Goal: Book appointment/travel/reservation

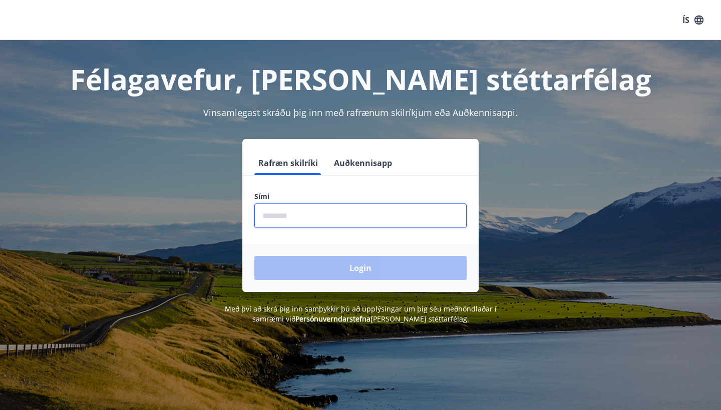
click at [323, 213] on input "phone" at bounding box center [360, 216] width 212 height 25
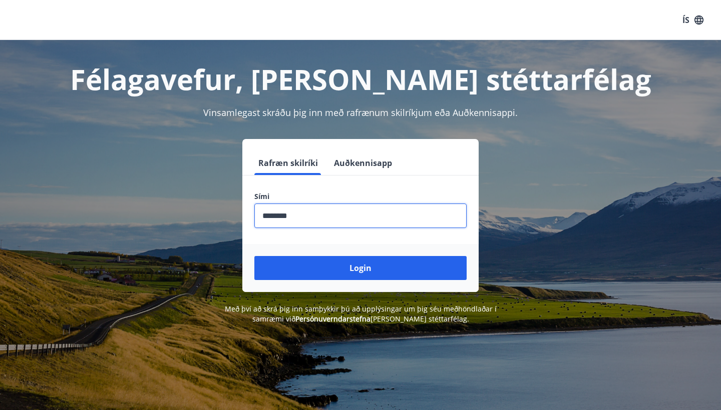
type input "********"
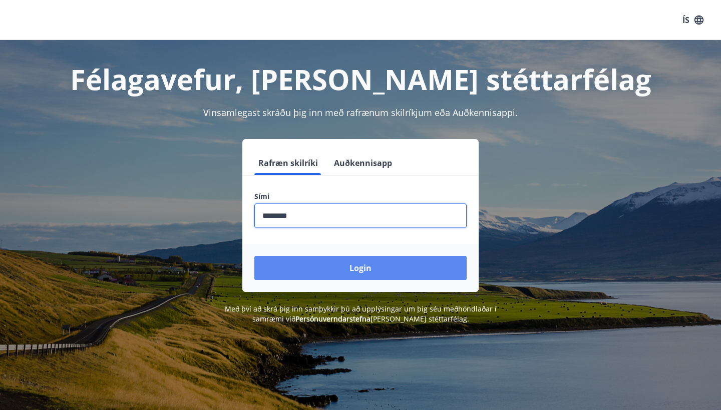
click at [361, 258] on button "Login" at bounding box center [360, 268] width 212 height 24
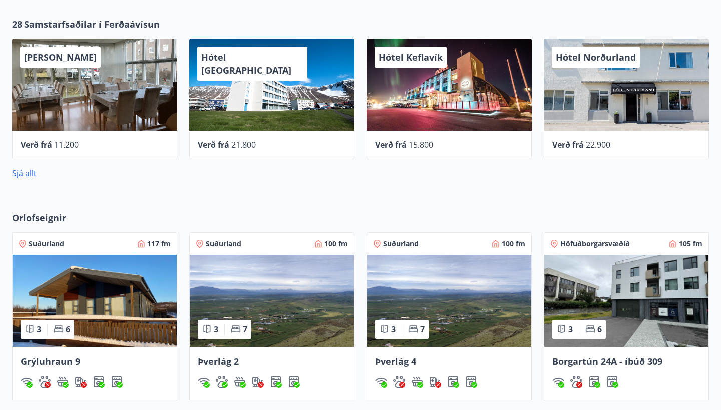
scroll to position [532, 0]
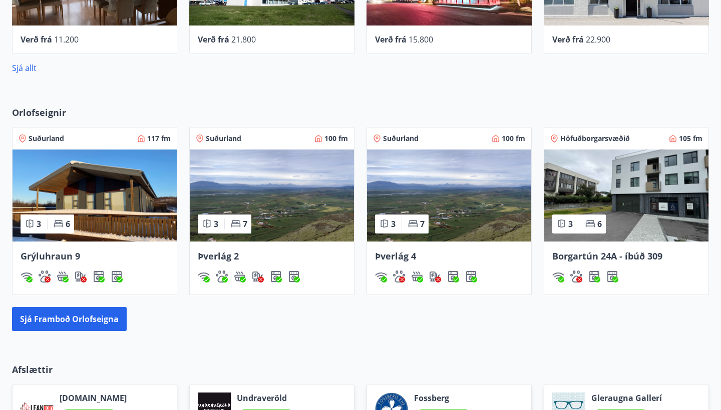
click at [668, 198] on img at bounding box center [626, 196] width 164 height 92
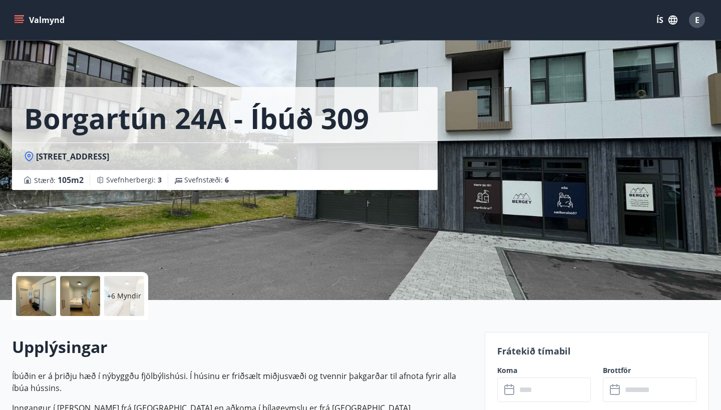
click at [43, 287] on div at bounding box center [36, 296] width 40 height 40
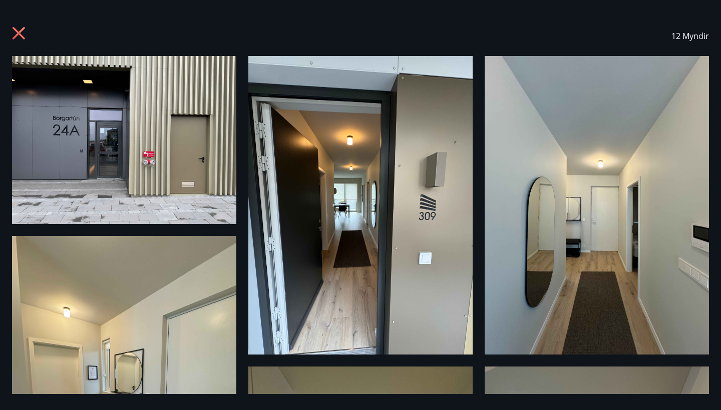
click at [189, 187] on img at bounding box center [124, 140] width 224 height 168
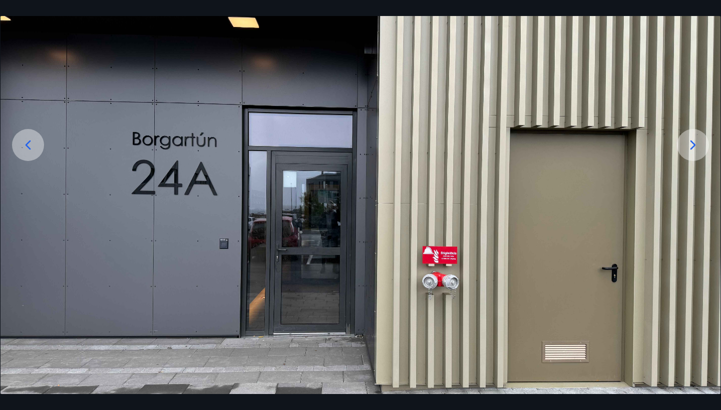
scroll to position [112, 0]
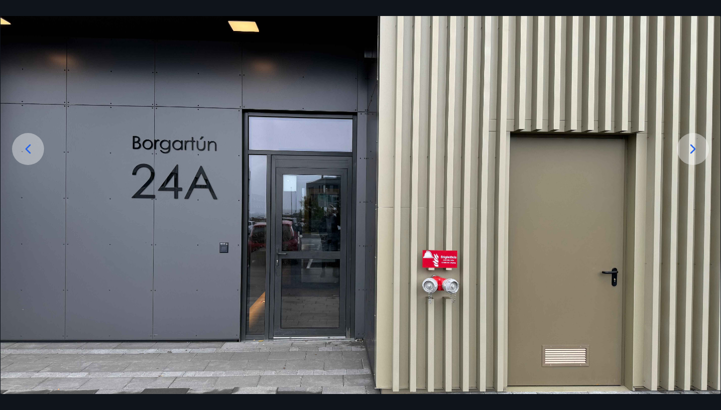
click at [703, 146] on div at bounding box center [693, 149] width 32 height 32
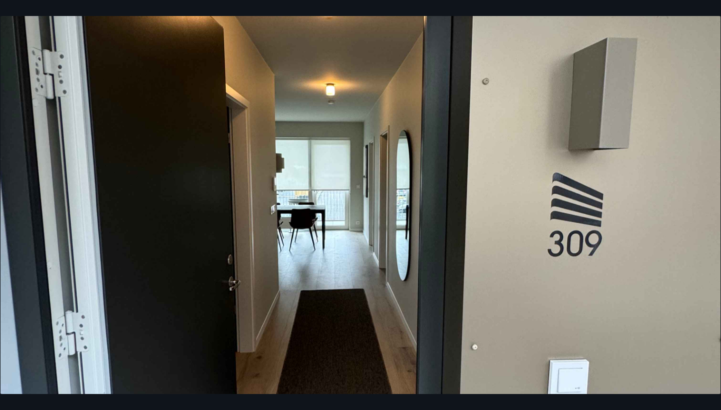
scroll to position [199, 0]
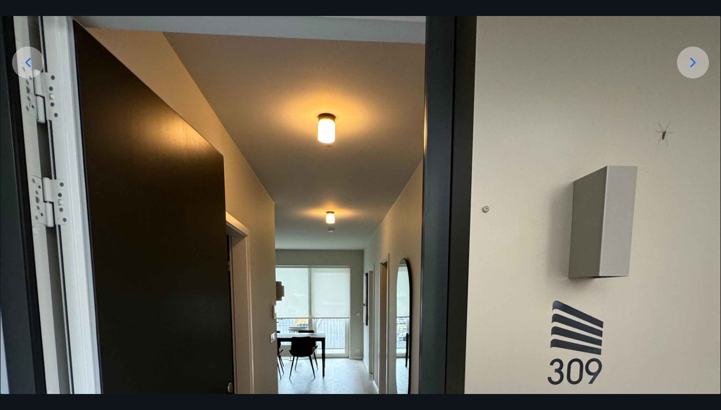
click at [699, 63] on icon at bounding box center [693, 63] width 16 height 16
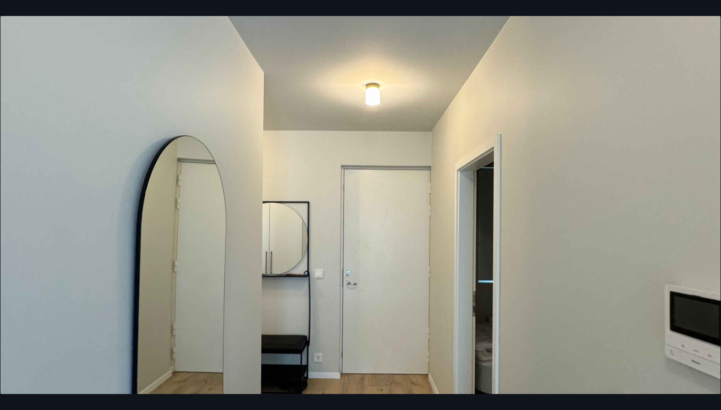
scroll to position [60, 0]
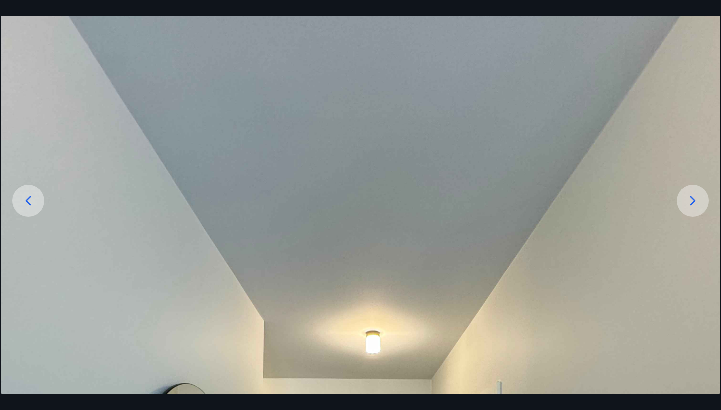
click at [687, 189] on div at bounding box center [693, 201] width 32 height 32
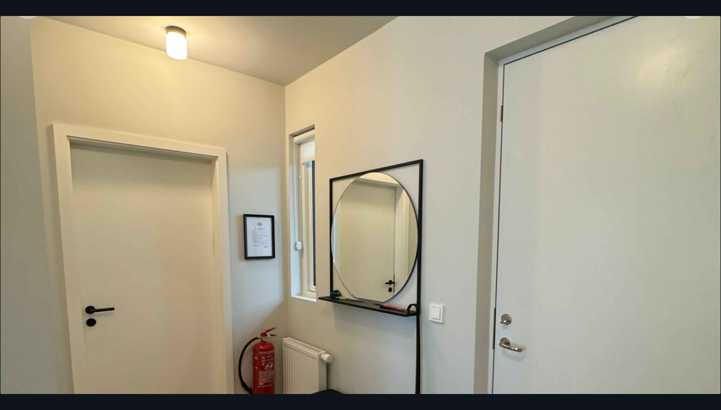
scroll to position [236, 0]
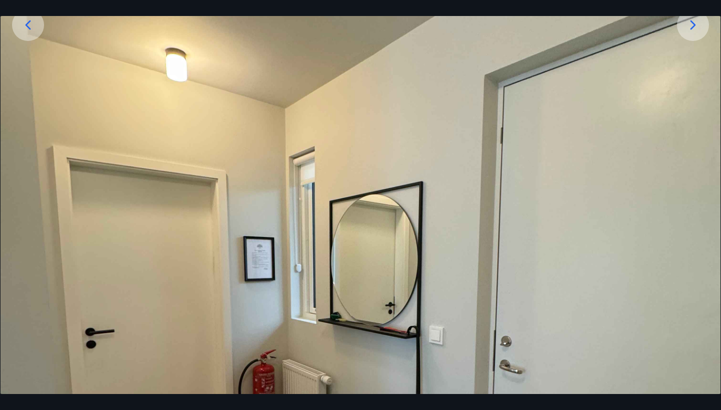
click at [687, 14] on div "4 af 12" at bounding box center [360, 205] width 721 height 410
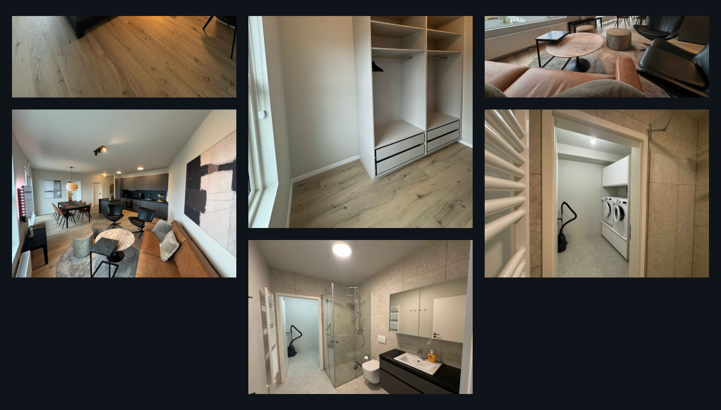
scroll to position [747, 0]
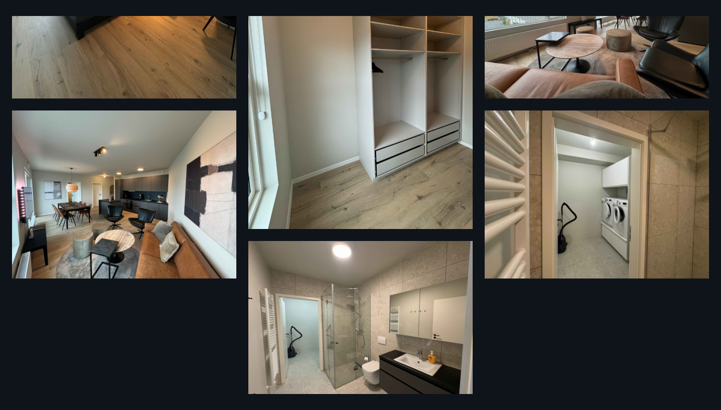
click at [172, 232] on img at bounding box center [124, 195] width 224 height 168
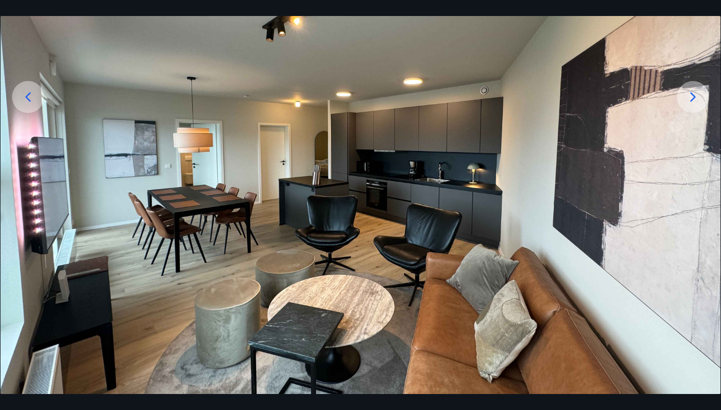
scroll to position [169, 0]
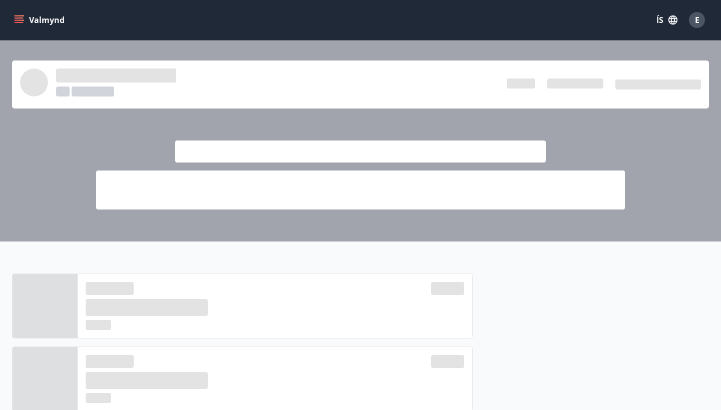
scroll to position [532, 0]
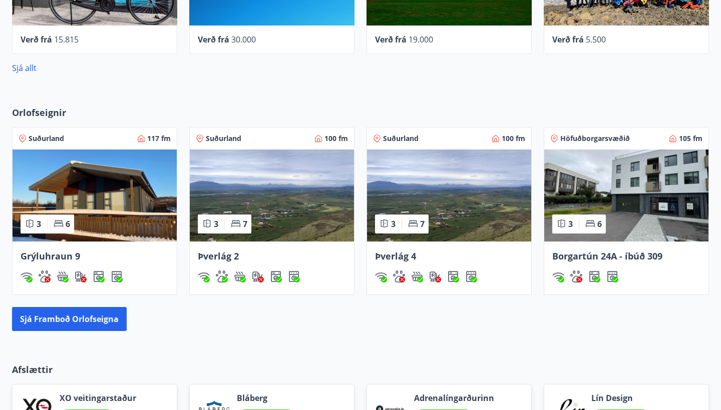
click at [621, 204] on img at bounding box center [626, 196] width 164 height 92
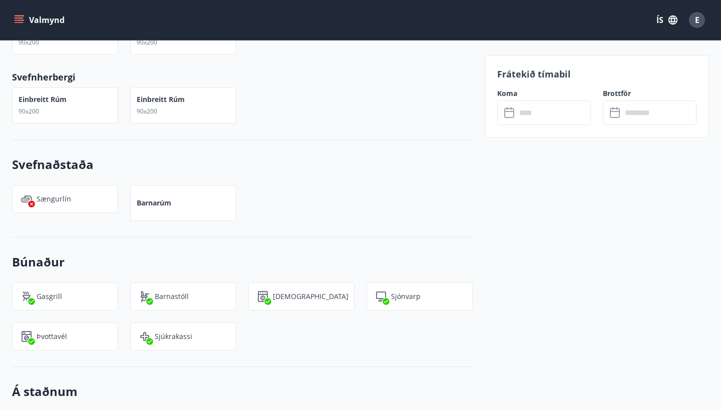
scroll to position [1211, 0]
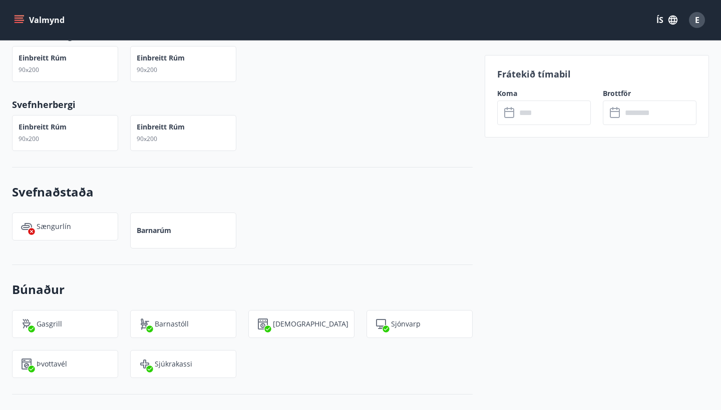
click at [535, 113] on input "text" at bounding box center [553, 113] width 75 height 25
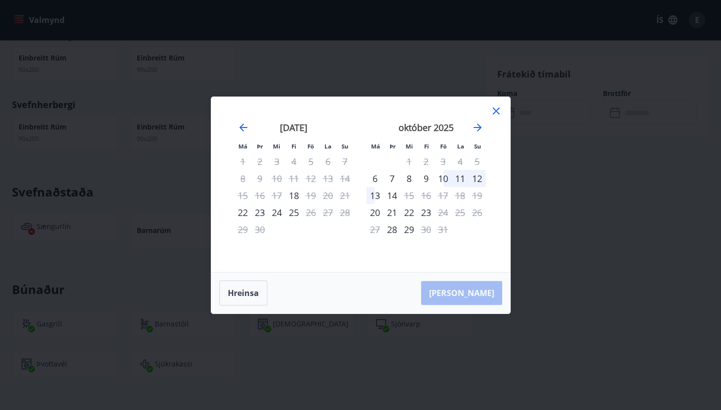
click at [494, 111] on icon at bounding box center [496, 111] width 12 height 12
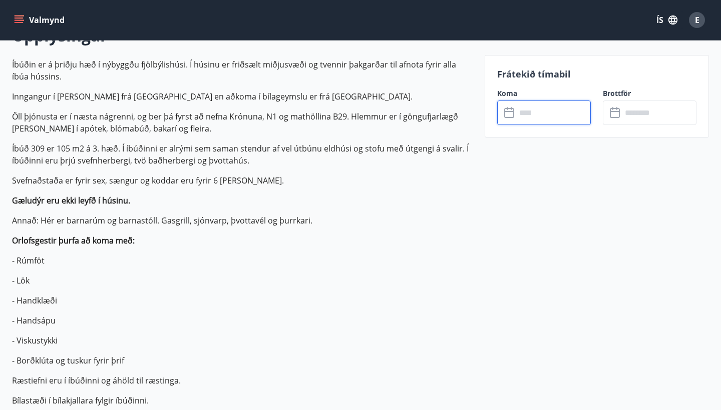
scroll to position [232, 0]
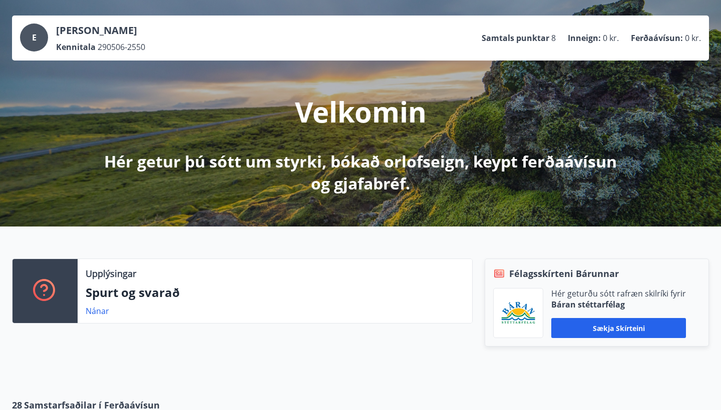
scroll to position [43, 0]
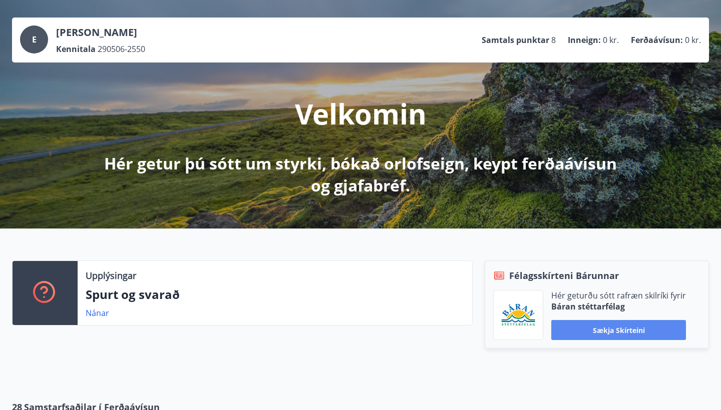
click at [588, 332] on button "Sækja skírteini" at bounding box center [618, 330] width 135 height 20
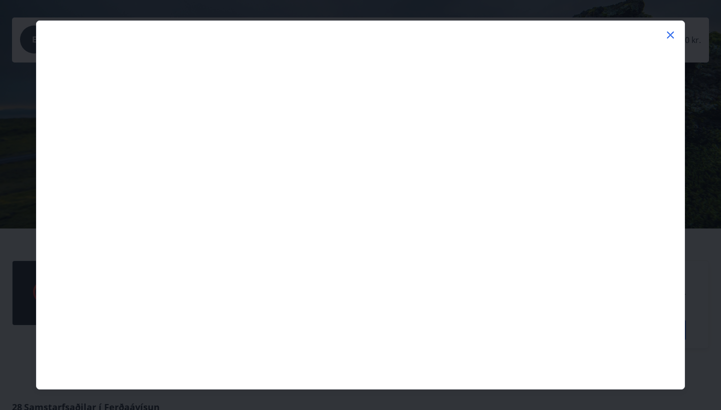
click at [671, 36] on icon at bounding box center [670, 35] width 7 height 7
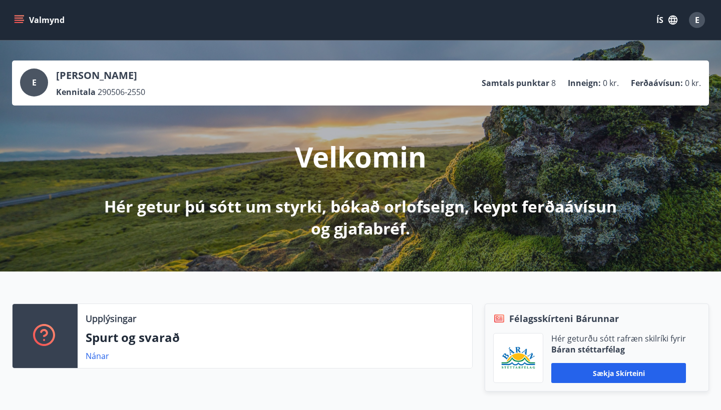
scroll to position [0, 0]
click at [18, 24] on icon "menu" at bounding box center [19, 20] width 10 height 10
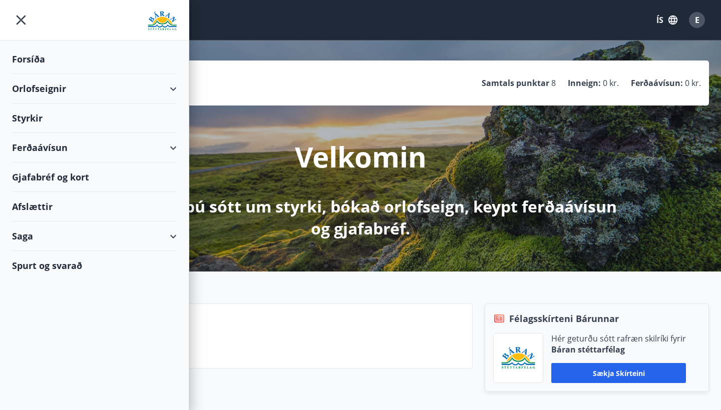
click at [86, 93] on div "Orlofseignir" at bounding box center [94, 89] width 165 height 30
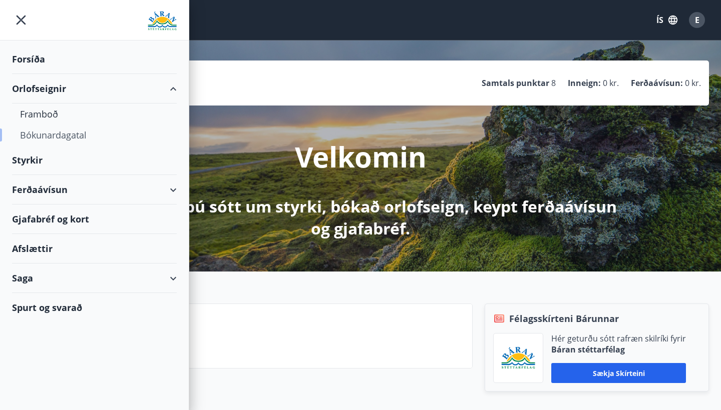
click at [70, 138] on div "Bókunardagatal" at bounding box center [94, 135] width 149 height 21
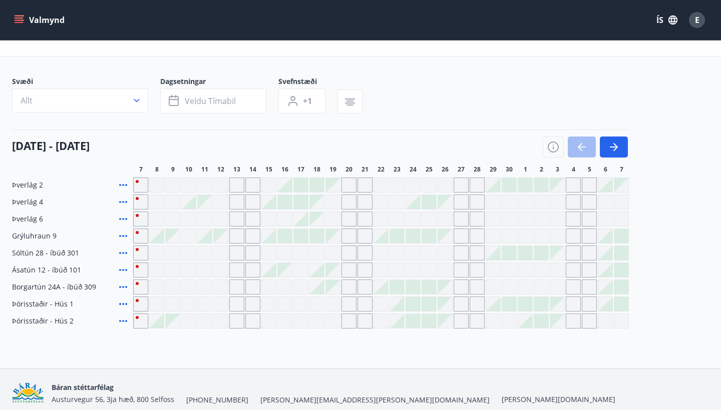
scroll to position [42, 0]
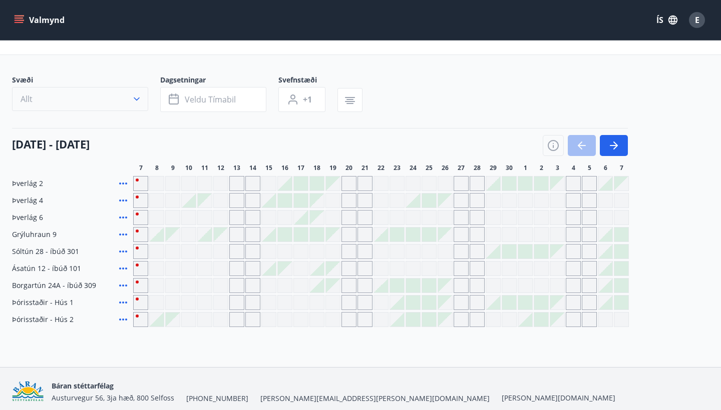
click at [123, 95] on button "Allt" at bounding box center [80, 99] width 136 height 24
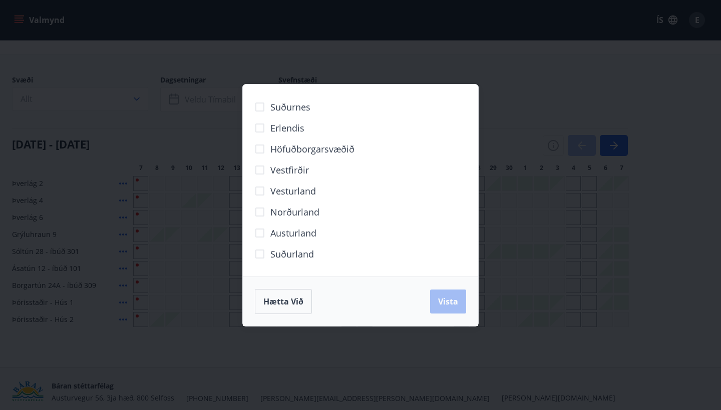
click at [313, 151] on span "Höfuðborgarsvæðið" at bounding box center [312, 149] width 84 height 13
click at [455, 302] on span "Vista" at bounding box center [448, 301] width 20 height 11
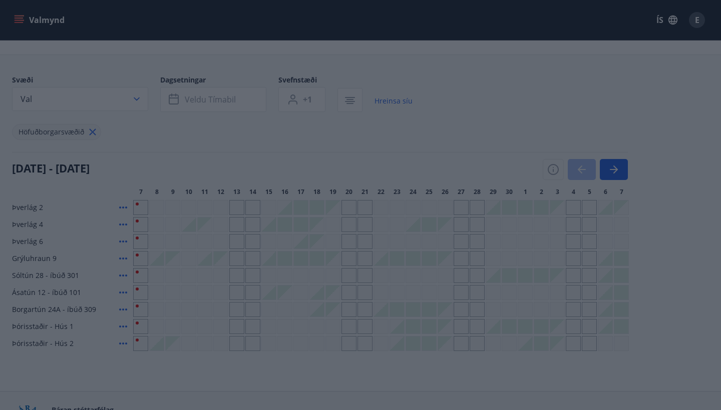
scroll to position [2, 0]
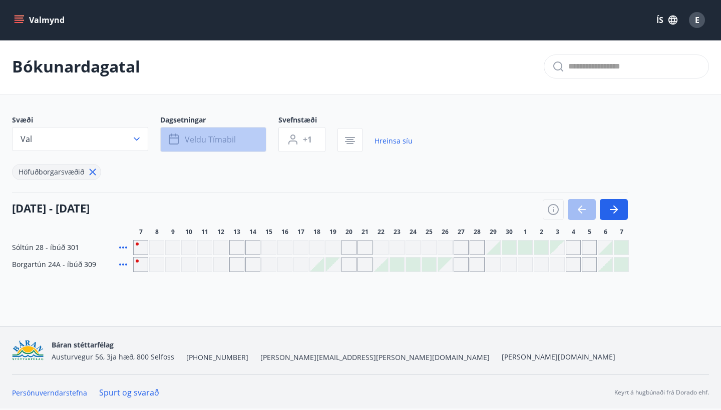
click at [209, 140] on span "Veldu tímabil" at bounding box center [210, 139] width 51 height 11
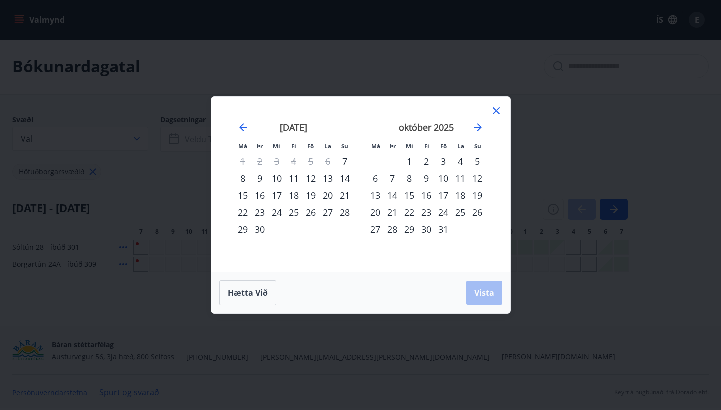
click at [309, 193] on div "19" at bounding box center [310, 195] width 17 height 17
click at [348, 193] on div "21" at bounding box center [344, 195] width 17 height 17
click at [497, 293] on button "Vista" at bounding box center [484, 293] width 36 height 24
